Goal: Task Accomplishment & Management: Use online tool/utility

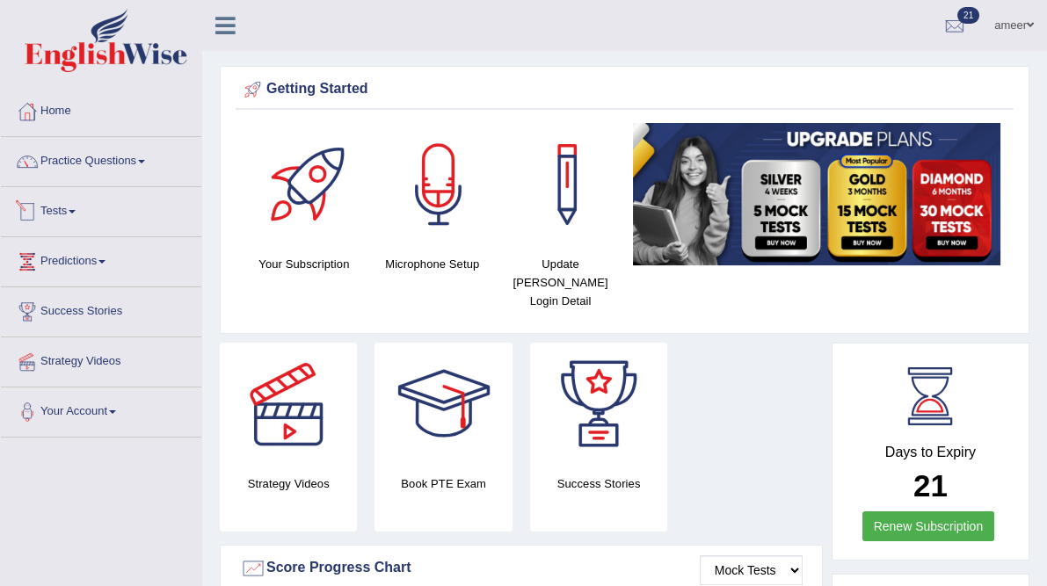
click at [69, 204] on link "Tests" at bounding box center [101, 209] width 200 height 44
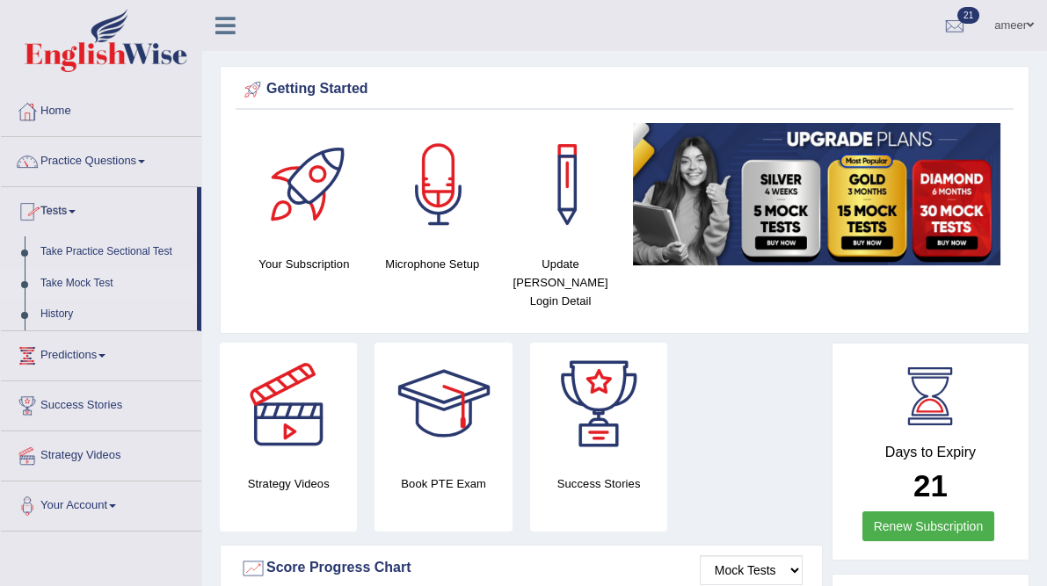
click at [87, 278] on link "Take Mock Test" at bounding box center [115, 284] width 164 height 32
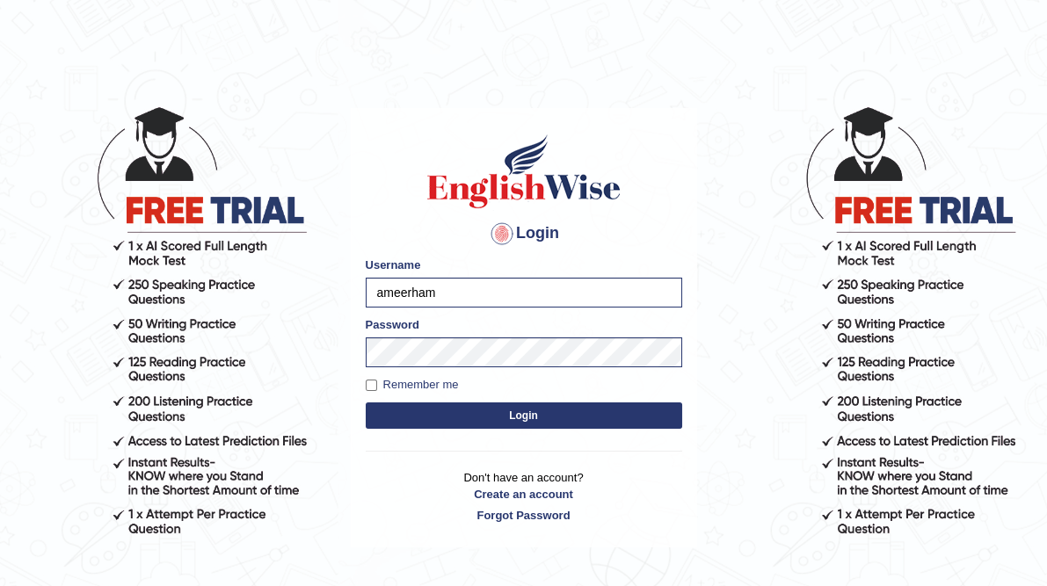
click at [455, 412] on button "Login" at bounding box center [524, 416] width 317 height 26
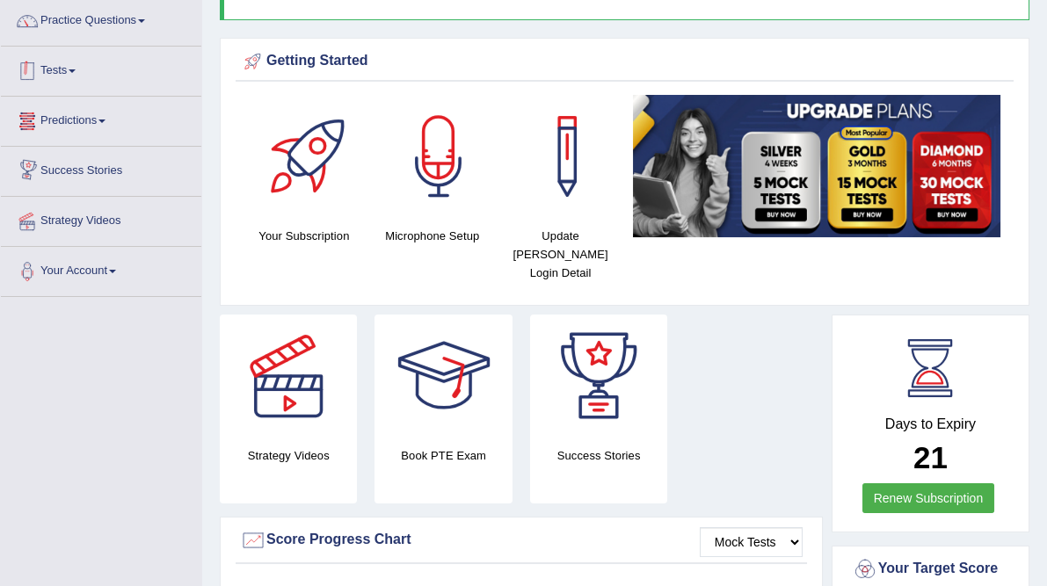
click at [66, 79] on link "Tests" at bounding box center [101, 69] width 200 height 44
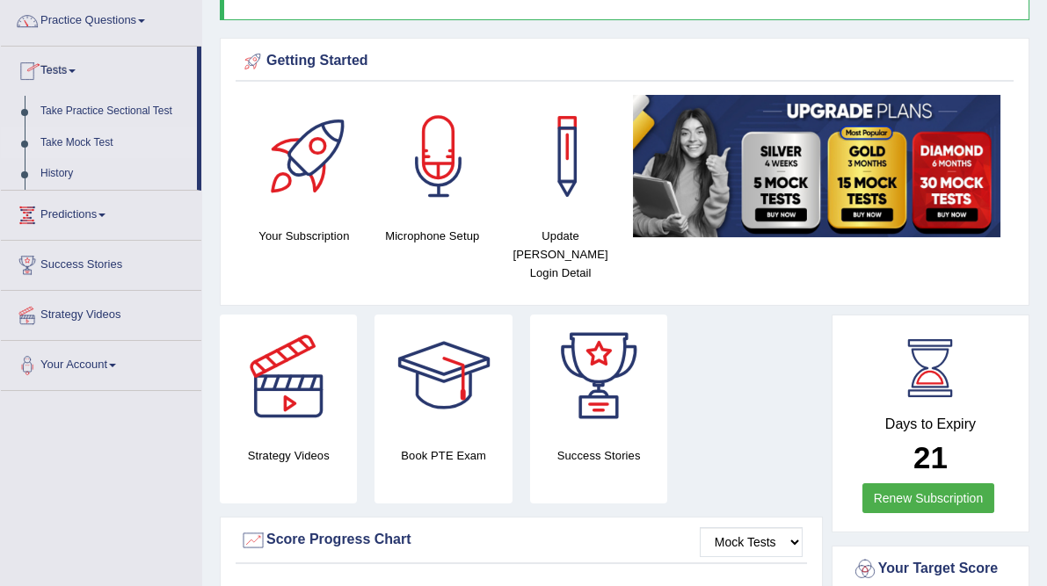
click at [104, 137] on link "Take Mock Test" at bounding box center [115, 143] width 164 height 32
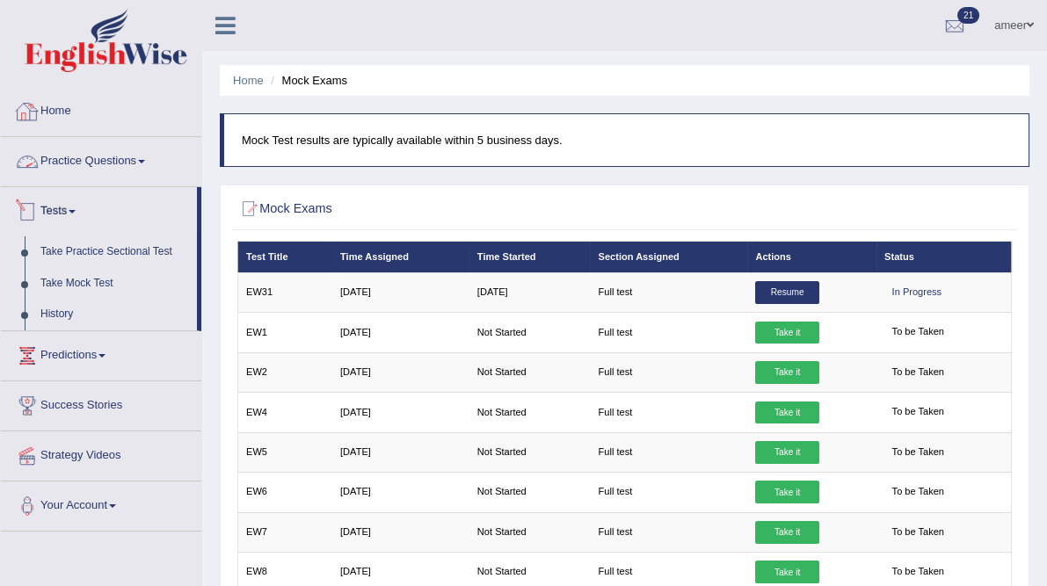
click at [68, 242] on link "Take Practice Sectional Test" at bounding box center [115, 253] width 164 height 32
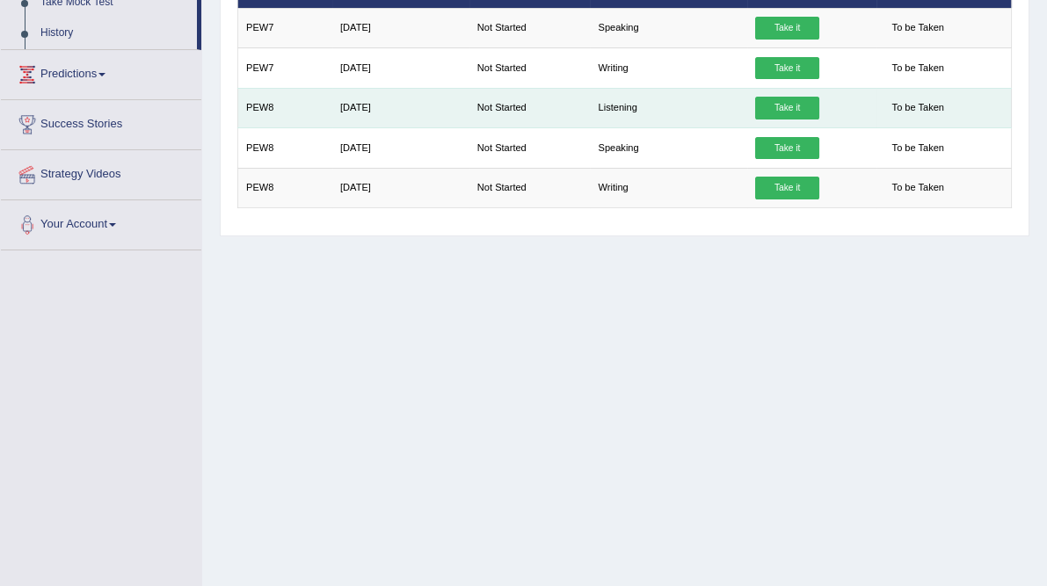
scroll to position [211, 0]
